Goal: Task Accomplishment & Management: Manage account settings

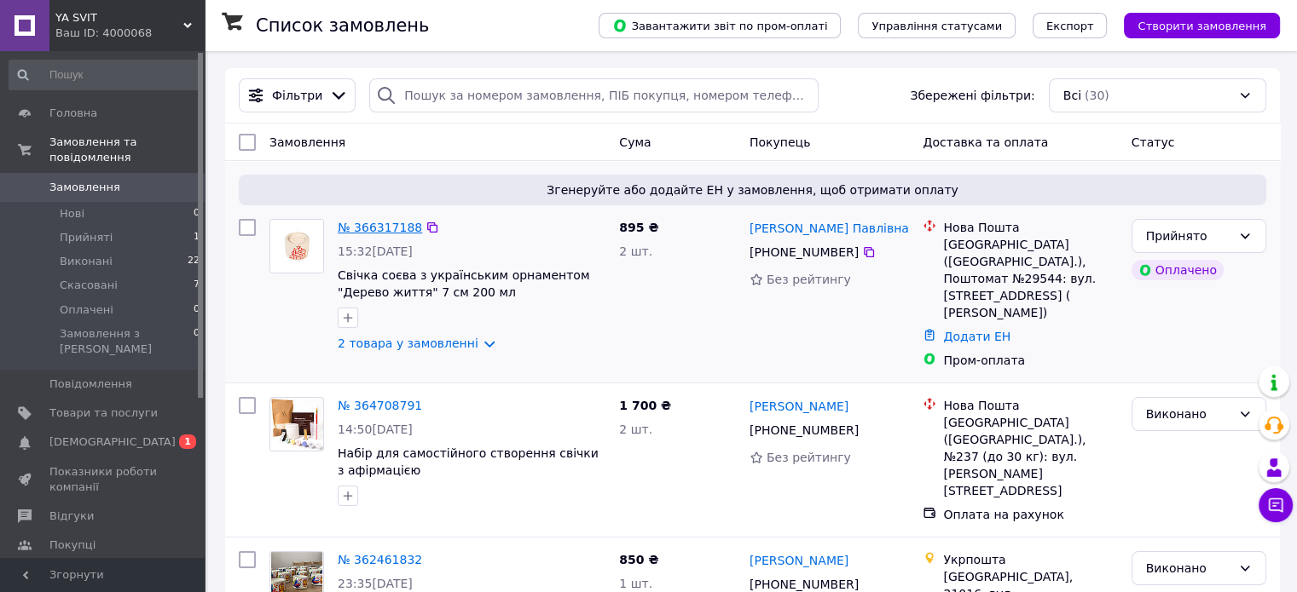
click at [387, 232] on link "№ 366317188" at bounding box center [380, 228] width 84 height 14
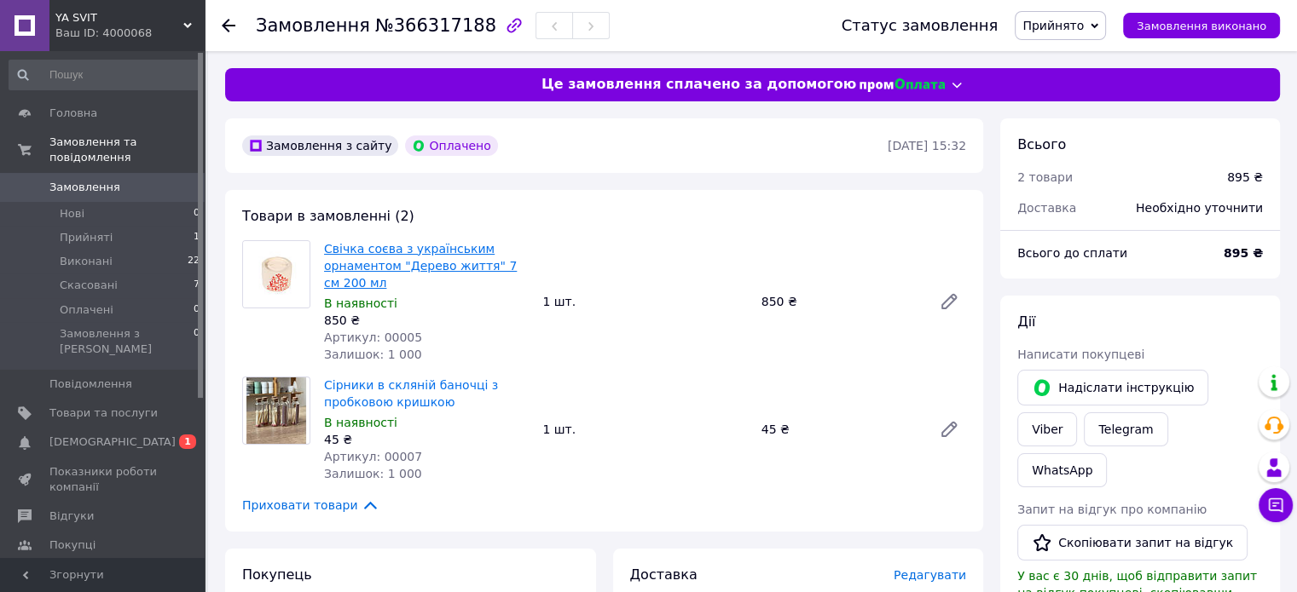
click at [387, 258] on link "Свічка соєва з українським орнаментом "Дерево життя" 7 см 200 мл" at bounding box center [420, 266] width 193 height 48
drag, startPoint x: 1230, startPoint y: 251, endPoint x: 1264, endPoint y: 251, distance: 34.1
click at [1264, 251] on div "895 ₴" at bounding box center [1243, 253] width 60 height 38
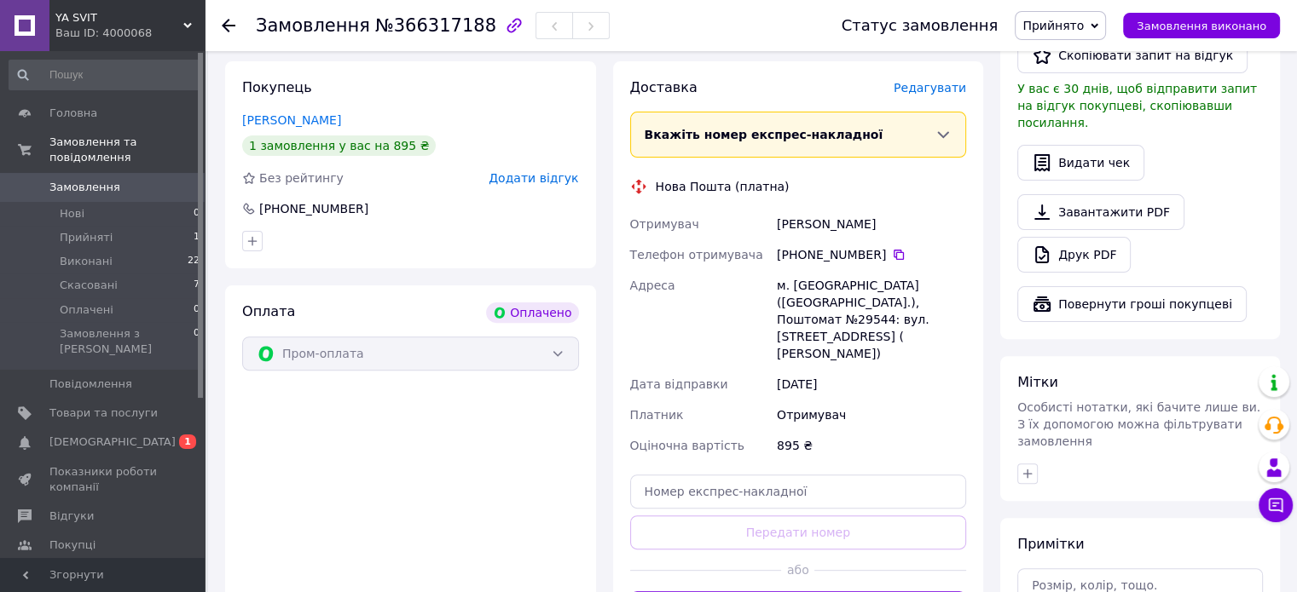
scroll to position [491, 0]
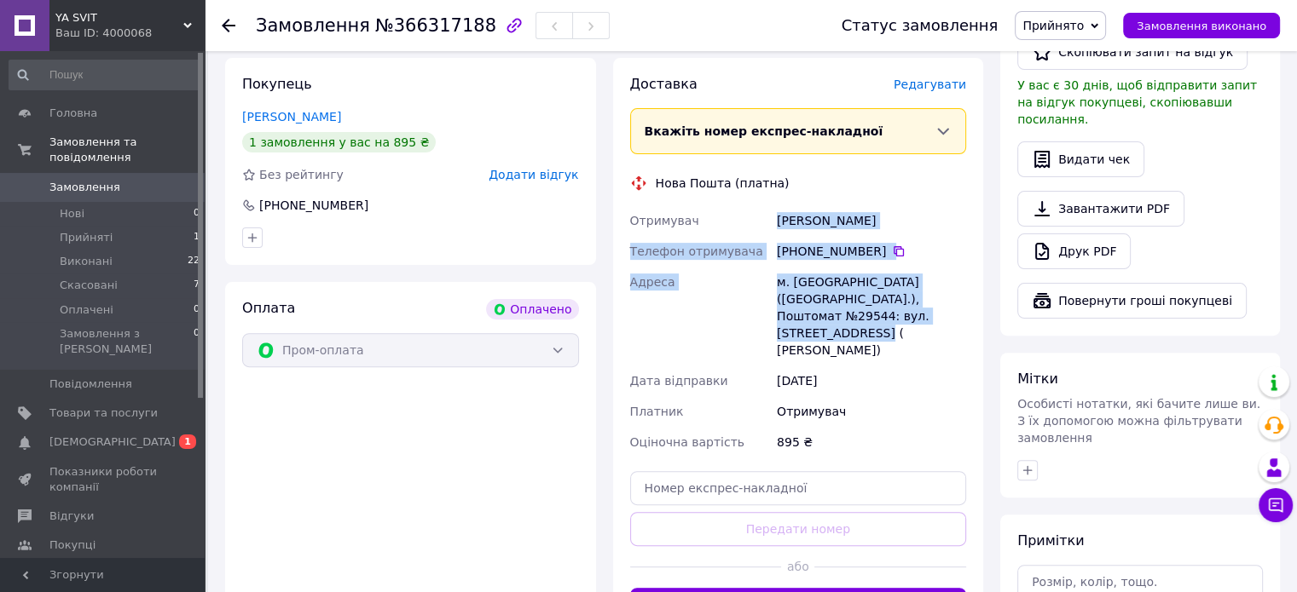
drag, startPoint x: 903, startPoint y: 318, endPoint x: 775, endPoint y: 217, distance: 162.7
click at [775, 217] on div "Отримувач [PERSON_NAME] Телефон отримувача [PHONE_NUMBER]   Адреса м. [GEOGRAPH…" at bounding box center [799, 331] width 344 height 252
copy div "[PERSON_NAME] Телефон отримувача [PHONE_NUMBER]   Адреса м. [GEOGRAPHIC_DATA] (…"
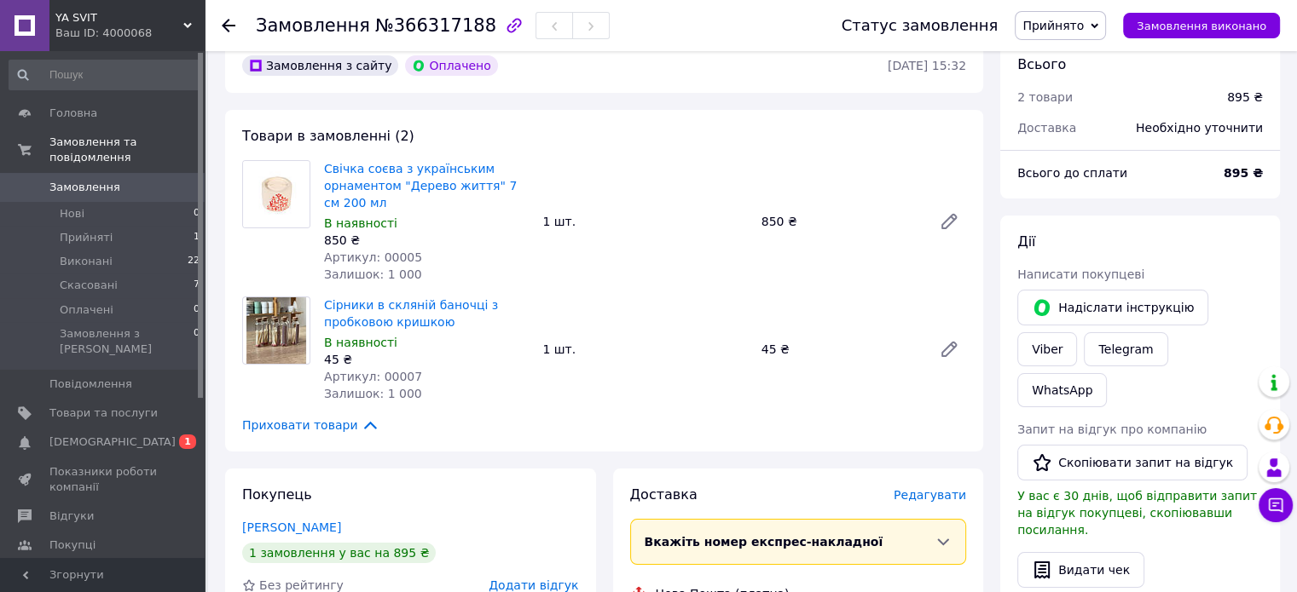
scroll to position [0, 0]
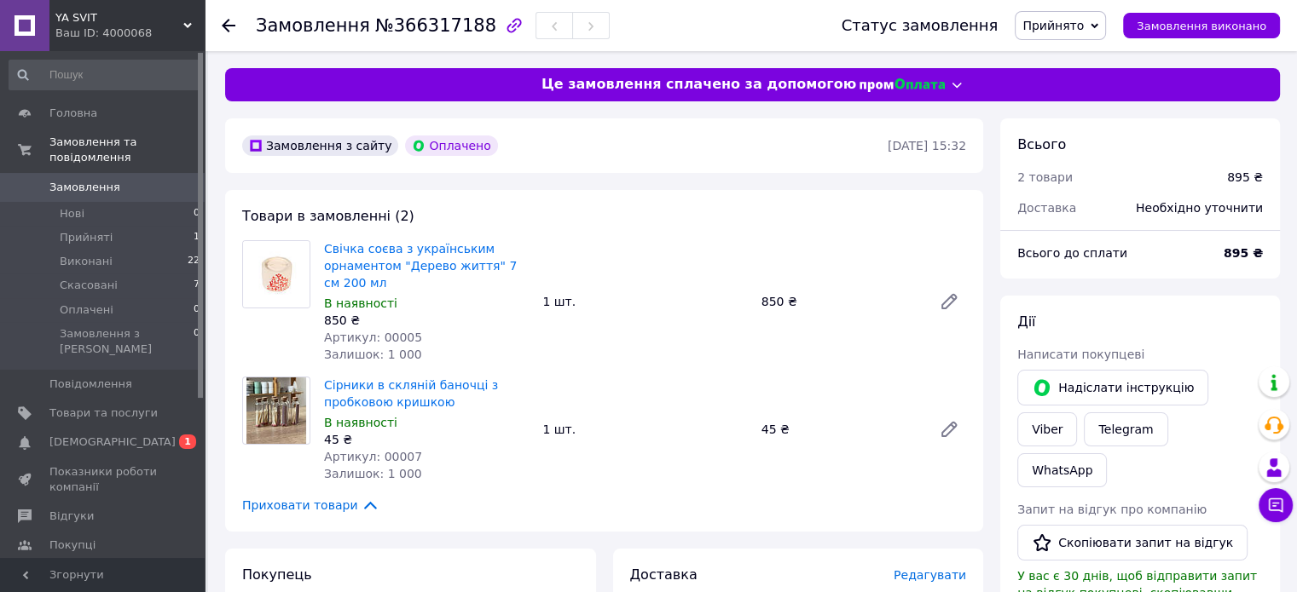
click at [228, 23] on icon at bounding box center [229, 26] width 14 height 14
